Goal: Information Seeking & Learning: Learn about a topic

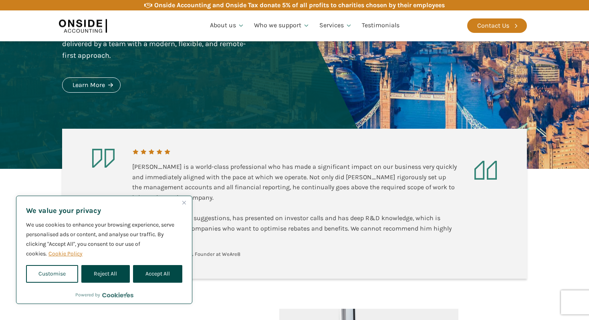
scroll to position [176, 0]
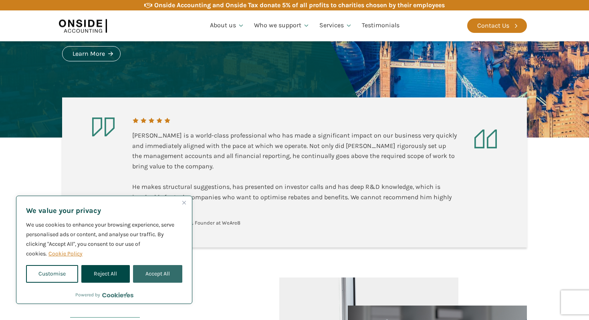
click at [150, 270] on button "Accept All" at bounding box center [157, 274] width 49 height 18
checkbox input "true"
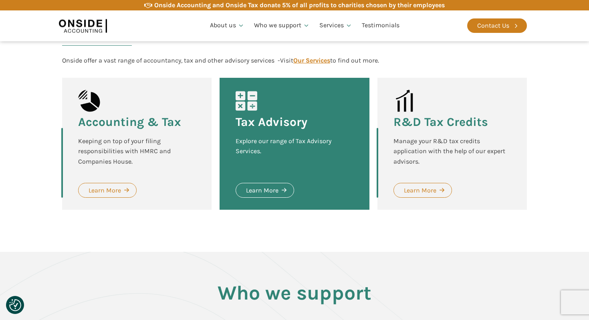
scroll to position [847, 0]
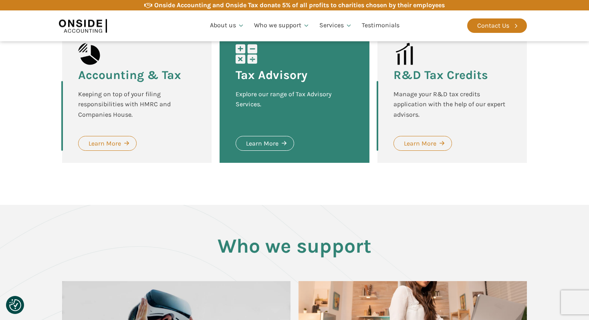
click at [407, 113] on div "Manage your R&D tax credits application with the help of our expert advisors." at bounding box center [451, 104] width 117 height 31
click at [428, 102] on div "Manage your R&D tax credits application with the help of our expert advisors." at bounding box center [451, 104] width 117 height 31
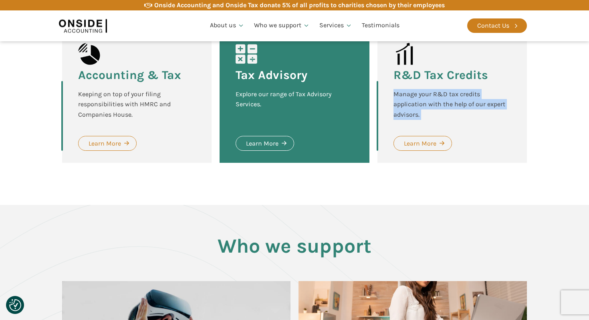
click at [428, 102] on div "Manage your R&D tax credits application with the help of our expert advisors." at bounding box center [451, 104] width 117 height 31
click at [411, 102] on div "Manage your R&D tax credits application with the help of our expert advisors." at bounding box center [451, 104] width 117 height 31
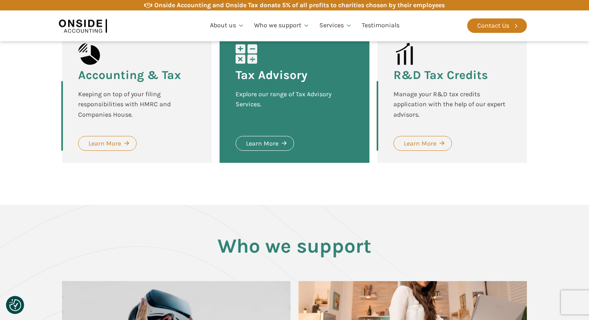
click at [416, 107] on div "Manage your R&D tax credits application with the help of our expert advisors." at bounding box center [451, 104] width 117 height 31
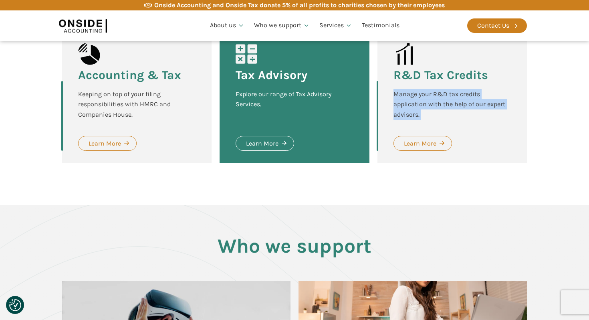
click at [416, 107] on div "Manage your R&D tax credits application with the help of our expert advisors." at bounding box center [451, 104] width 117 height 31
click at [407, 107] on div "Manage your R&D tax credits application with the help of our expert advisors." at bounding box center [451, 104] width 117 height 31
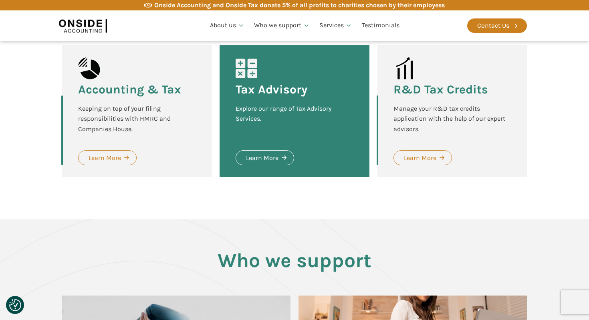
scroll to position [832, 0]
drag, startPoint x: 433, startPoint y: 109, endPoint x: 427, endPoint y: 118, distance: 11.0
click at [427, 118] on div "Manage your R&D tax credits application with the help of our expert advisors." at bounding box center [451, 119] width 117 height 31
copy div "R&D tax credits application"
click at [427, 118] on div "Manage your R&D tax credits application with the help of our expert advisors." at bounding box center [451, 119] width 117 height 31
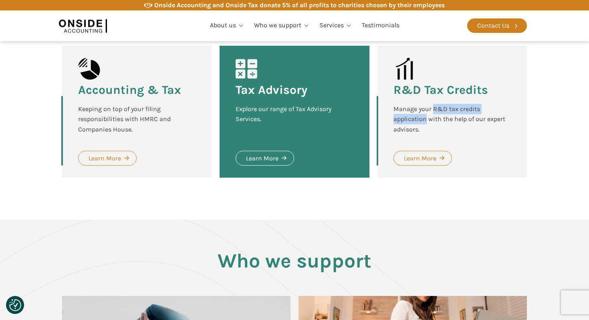
drag, startPoint x: 432, startPoint y: 109, endPoint x: 426, endPoint y: 119, distance: 11.9
click at [426, 119] on div "Manage your R&D tax credits application with the help of our expert advisors." at bounding box center [451, 119] width 117 height 31
copy div "R&D tax credits application"
click at [426, 119] on div "Manage your R&D tax credits application with the help of our expert advisors." at bounding box center [451, 119] width 117 height 31
